Goal: Find specific page/section: Find specific page/section

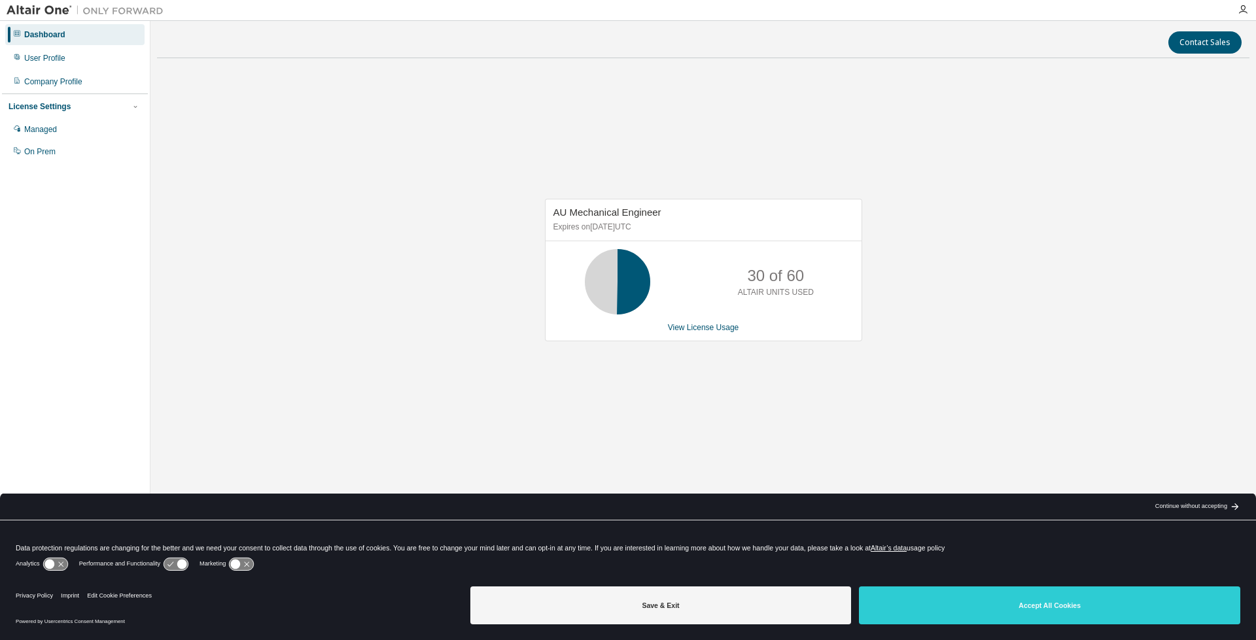
click at [102, 35] on div "Dashboard" at bounding box center [74, 34] width 139 height 21
click at [684, 145] on div "AU Mechanical Engineer Expires on [DATE] UTC 30 of 60 ALTAIR UNITS USED View Li…" at bounding box center [703, 277] width 1092 height 416
click at [40, 14] on img at bounding box center [89, 10] width 164 height 13
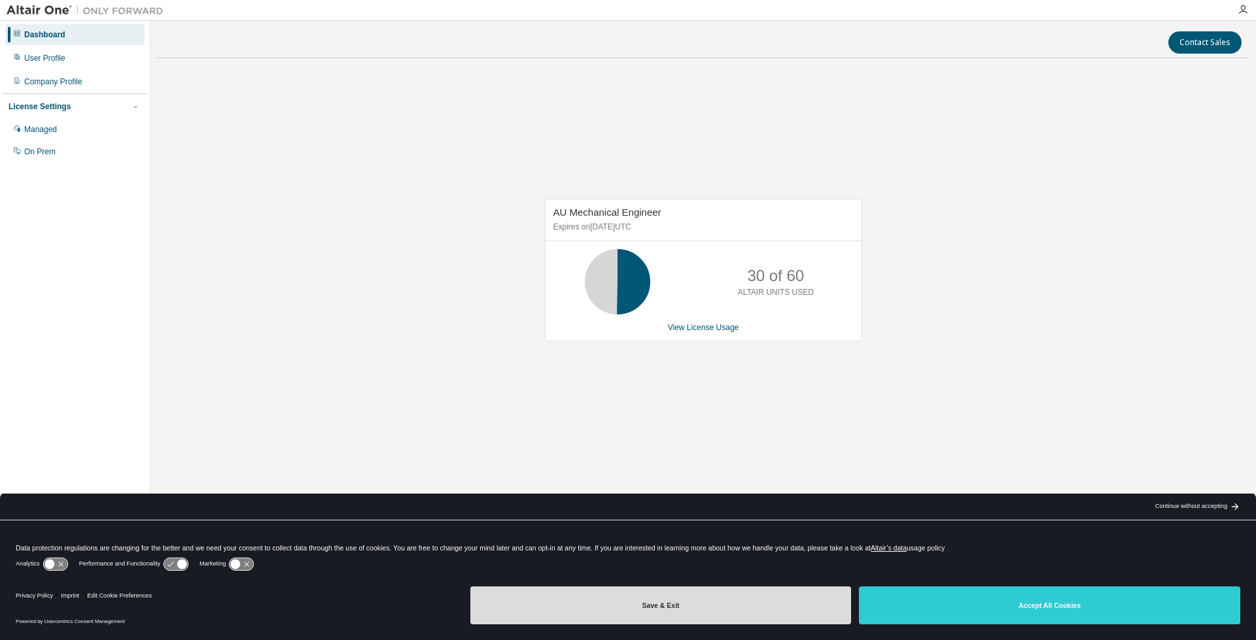
click at [730, 605] on button "Save & Exit" at bounding box center [660, 606] width 381 height 38
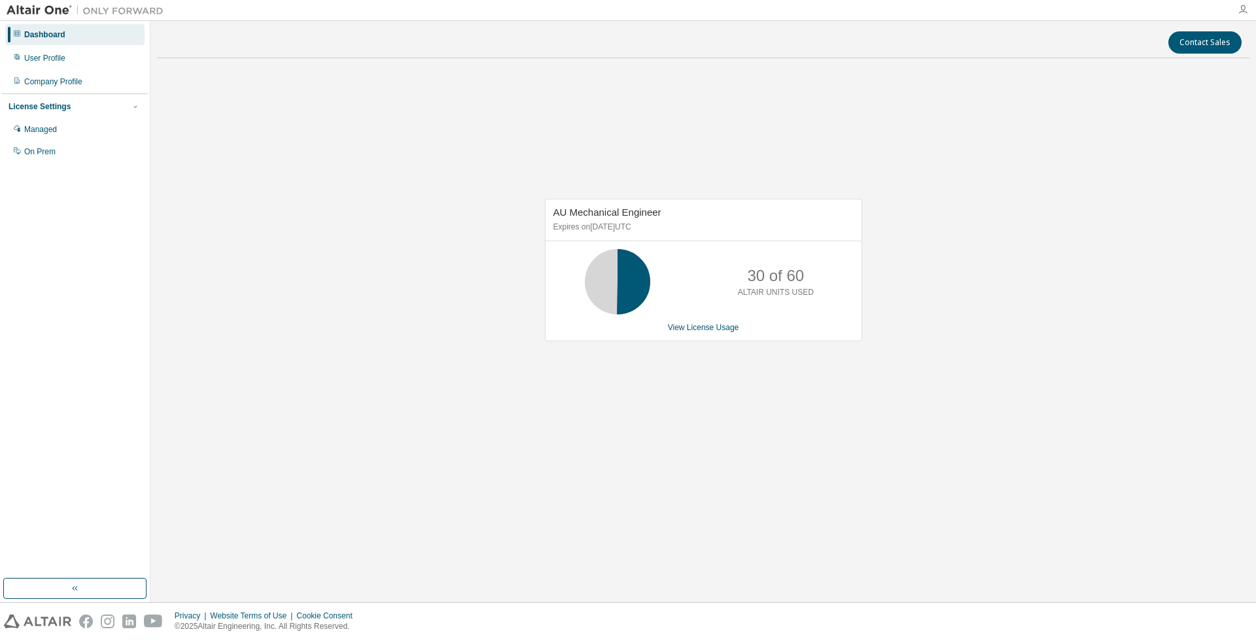
click at [1242, 8] on icon "button" at bounding box center [1243, 10] width 10 height 10
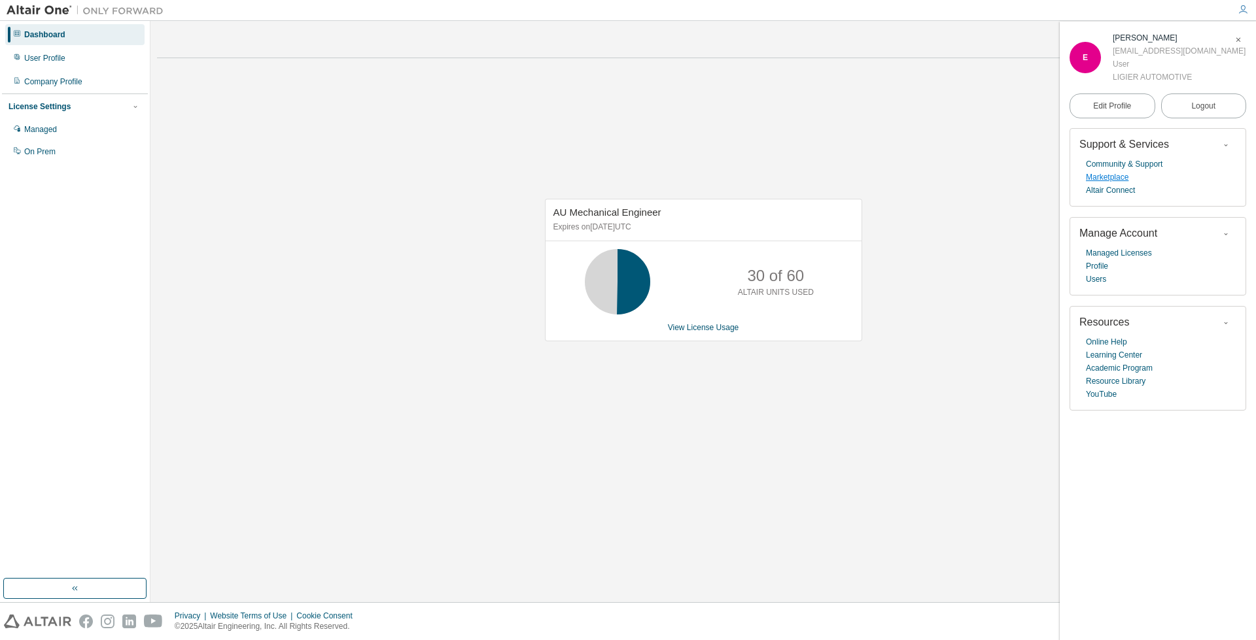
click at [1118, 180] on link "Marketplace" at bounding box center [1107, 177] width 43 height 13
